Goal: Check status: Check status

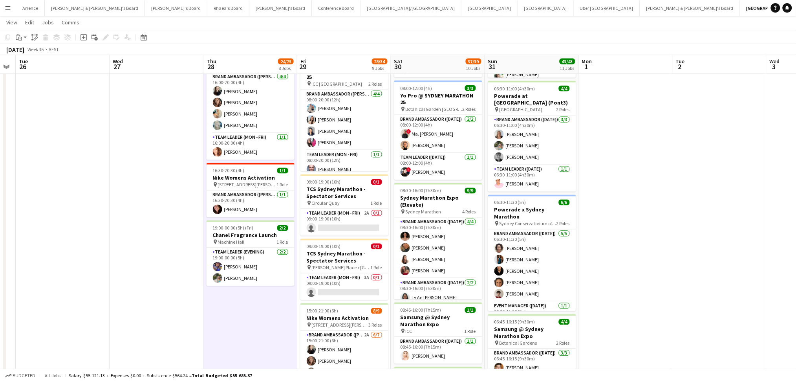
scroll to position [0, 323]
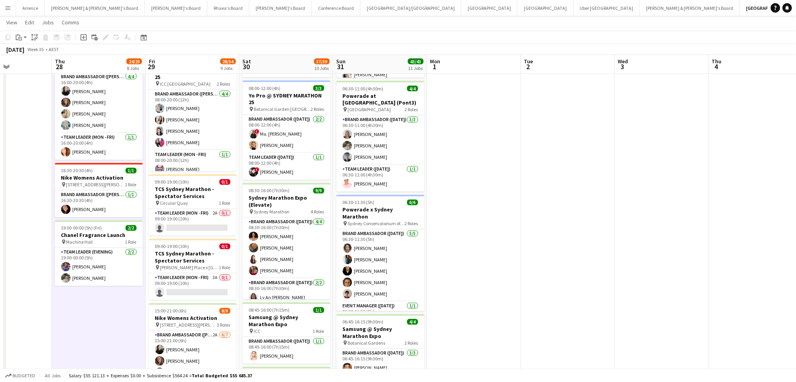
drag, startPoint x: 736, startPoint y: 182, endPoint x: 585, endPoint y: 186, distance: 151.6
click at [585, 186] on app-calendar-viewport "Sun 24 Mon 25 Tue 26 Wed 27 Thu 28 24/25 8 Jobs Fri 29 28/34 9 Jobs Sat 30 37/3…" at bounding box center [398, 125] width 796 height 1131
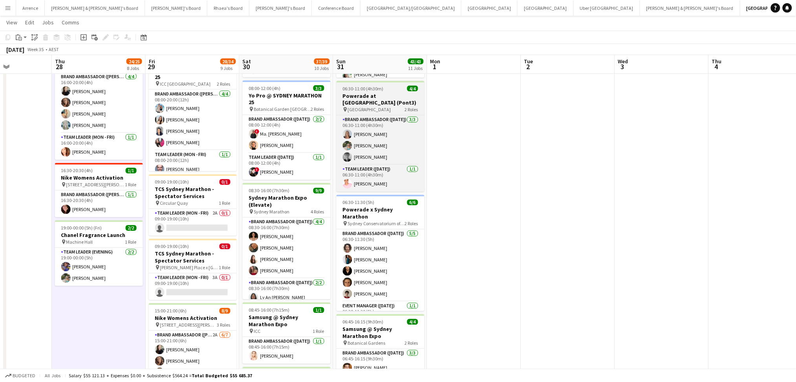
click at [380, 85] on app-job-card "06:30-11:00 (4h30m) 4/4 Powerade at [GEOGRAPHIC_DATA] ([GEOGRAPHIC_DATA]) pin […" at bounding box center [380, 136] width 88 height 111
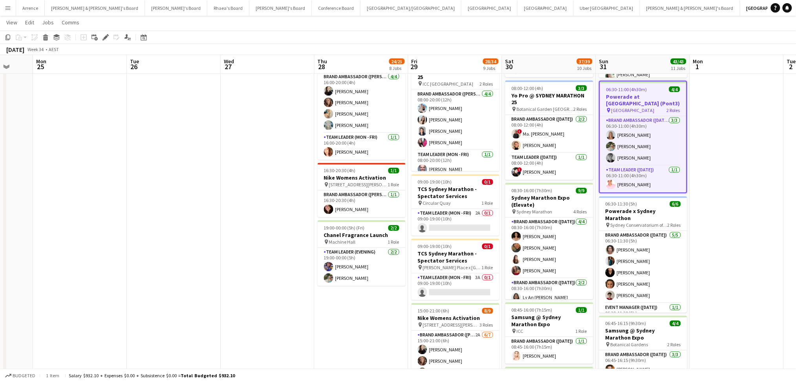
drag, startPoint x: 79, startPoint y: 338, endPoint x: 656, endPoint y: 283, distance: 579.7
click at [661, 283] on app-calendar-viewport "Fri 22 Sat 23 Sun 24 Mon 25 Tue 26 Wed 27 Thu 28 24/25 8 Jobs Fri 29 28/34 9 Jo…" at bounding box center [398, 125] width 796 height 1131
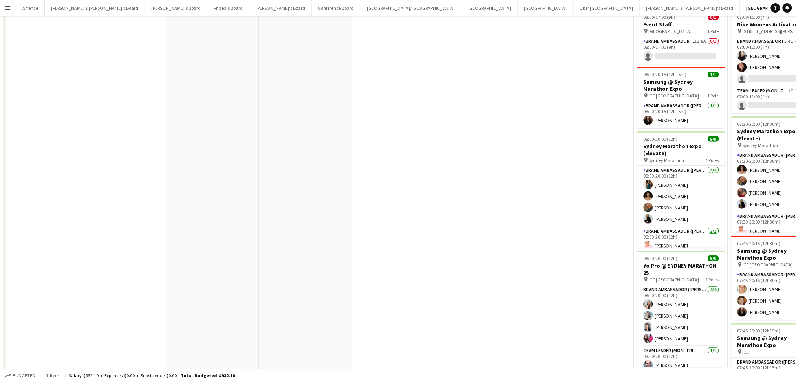
scroll to position [0, 0]
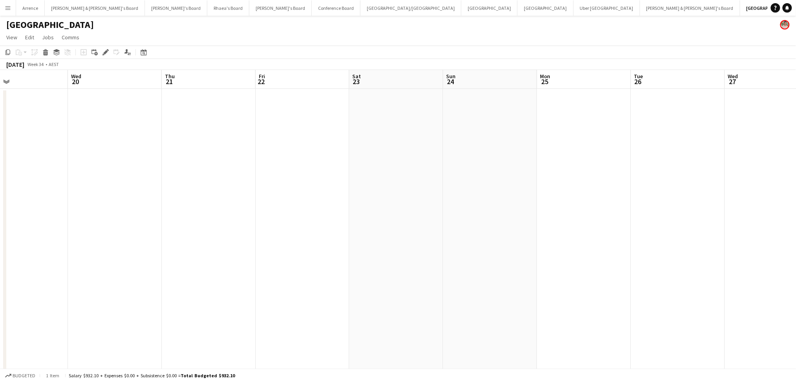
drag, startPoint x: 262, startPoint y: 280, endPoint x: 431, endPoint y: 266, distance: 170.2
drag, startPoint x: 220, startPoint y: 266, endPoint x: 505, endPoint y: 265, distance: 285.0
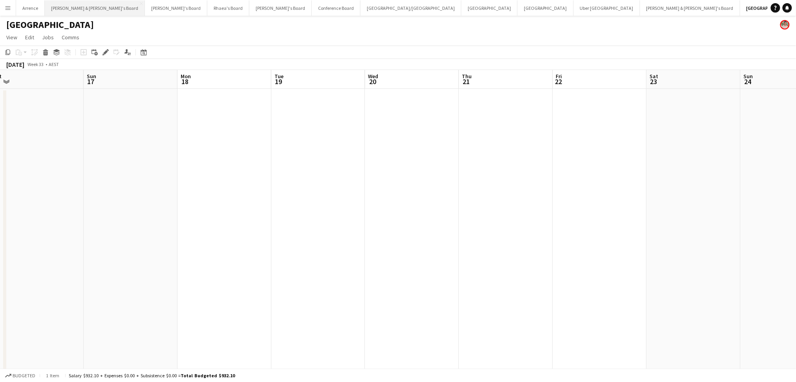
click at [64, 15] on button "[PERSON_NAME] & [PERSON_NAME]'s Board Close" at bounding box center [95, 7] width 100 height 15
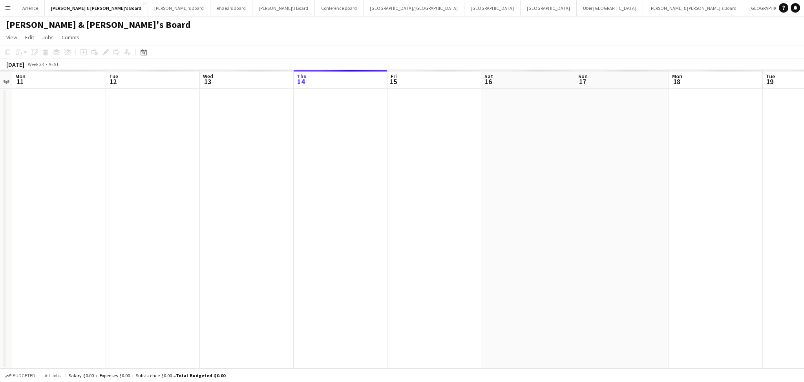
drag, startPoint x: 124, startPoint y: 236, endPoint x: 40, endPoint y: 213, distance: 87.3
click at [39, 213] on app-calendar-viewport "Fri 8 Sat 9 Sun 10 Mon 11 Tue 12 Wed 13 Thu 14 Fri 15 Sat 16 Sun 17 Mon 18 Tue …" at bounding box center [402, 219] width 804 height 298
drag, startPoint x: 462, startPoint y: 259, endPoint x: 171, endPoint y: 256, distance: 291.3
click at [171, 256] on app-calendar-viewport "Mon 11 Tue 12 Wed 13 Thu 14 Fri 15 Sat 16 Sun 17 Mon 18 Tue 19 Wed 20 Thu 21 Fr…" at bounding box center [402, 219] width 804 height 298
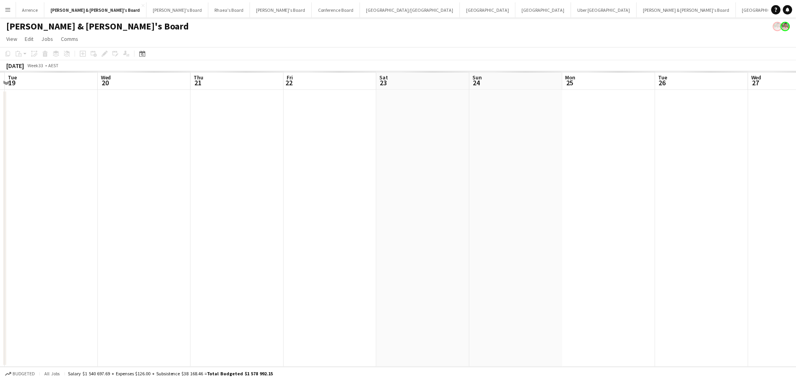
scroll to position [0, 189]
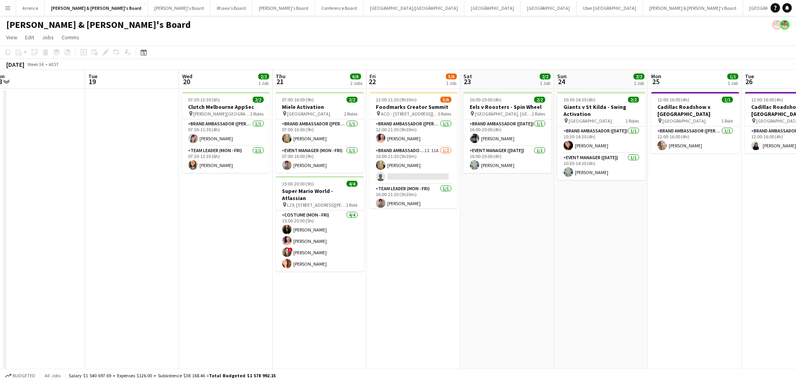
drag, startPoint x: 336, startPoint y: 294, endPoint x: 233, endPoint y: 285, distance: 103.3
click at [233, 285] on app-calendar-viewport "Fri 15 Sat 16 3/3 2 Jobs Sun 17 6/7 3 Jobs Mon 18 Tue 19 Wed 20 2/2 1 Job Thu 2…" at bounding box center [398, 271] width 796 height 402
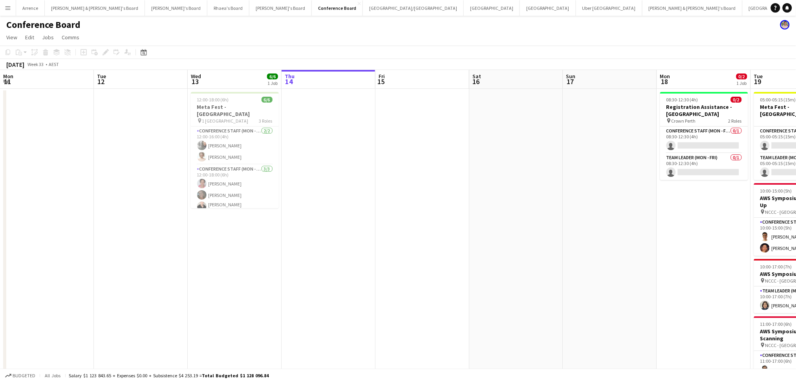
scroll to position [0, 187]
